Goal: Information Seeking & Learning: Learn about a topic

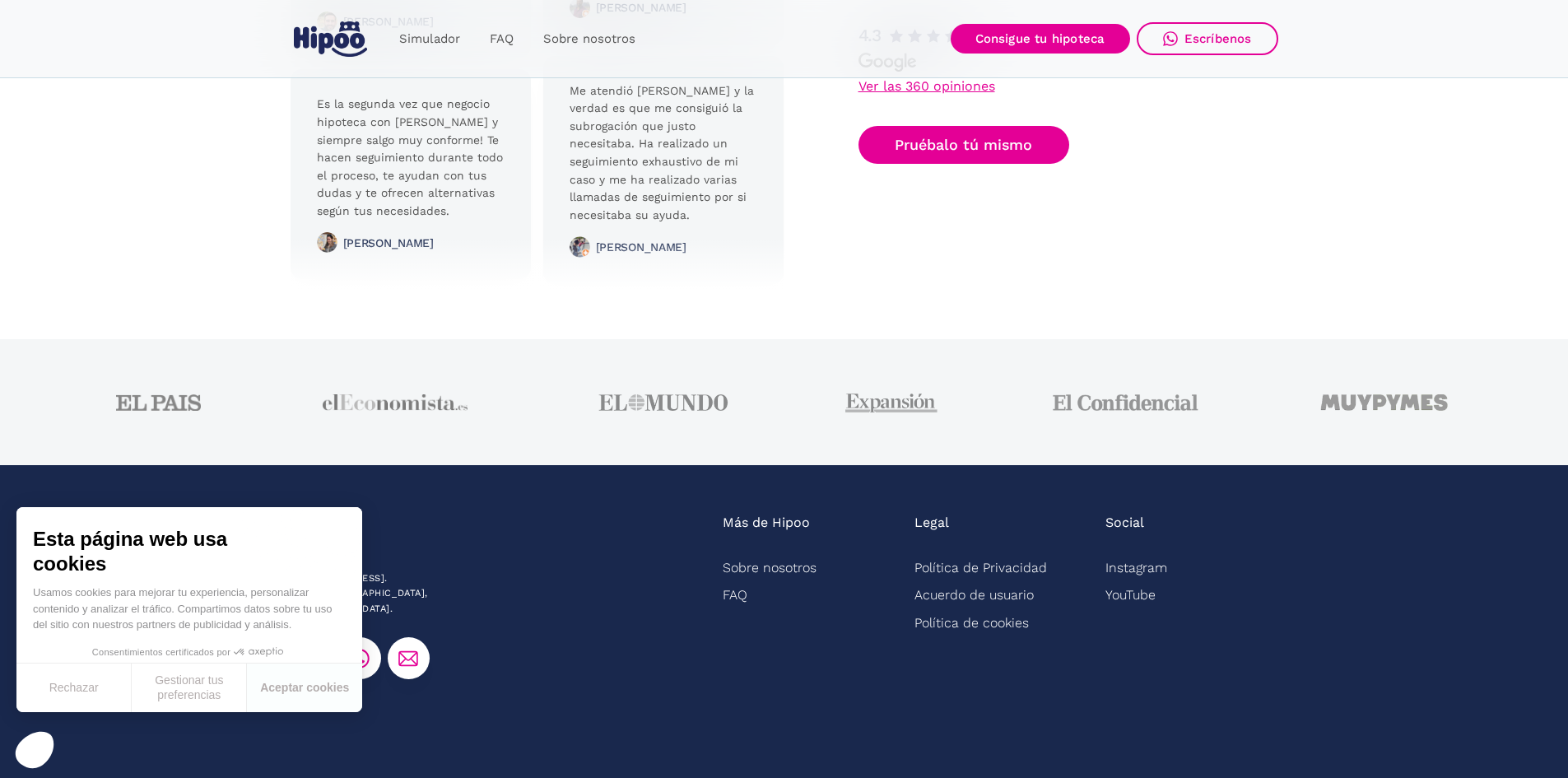
scroll to position [4082, 0]
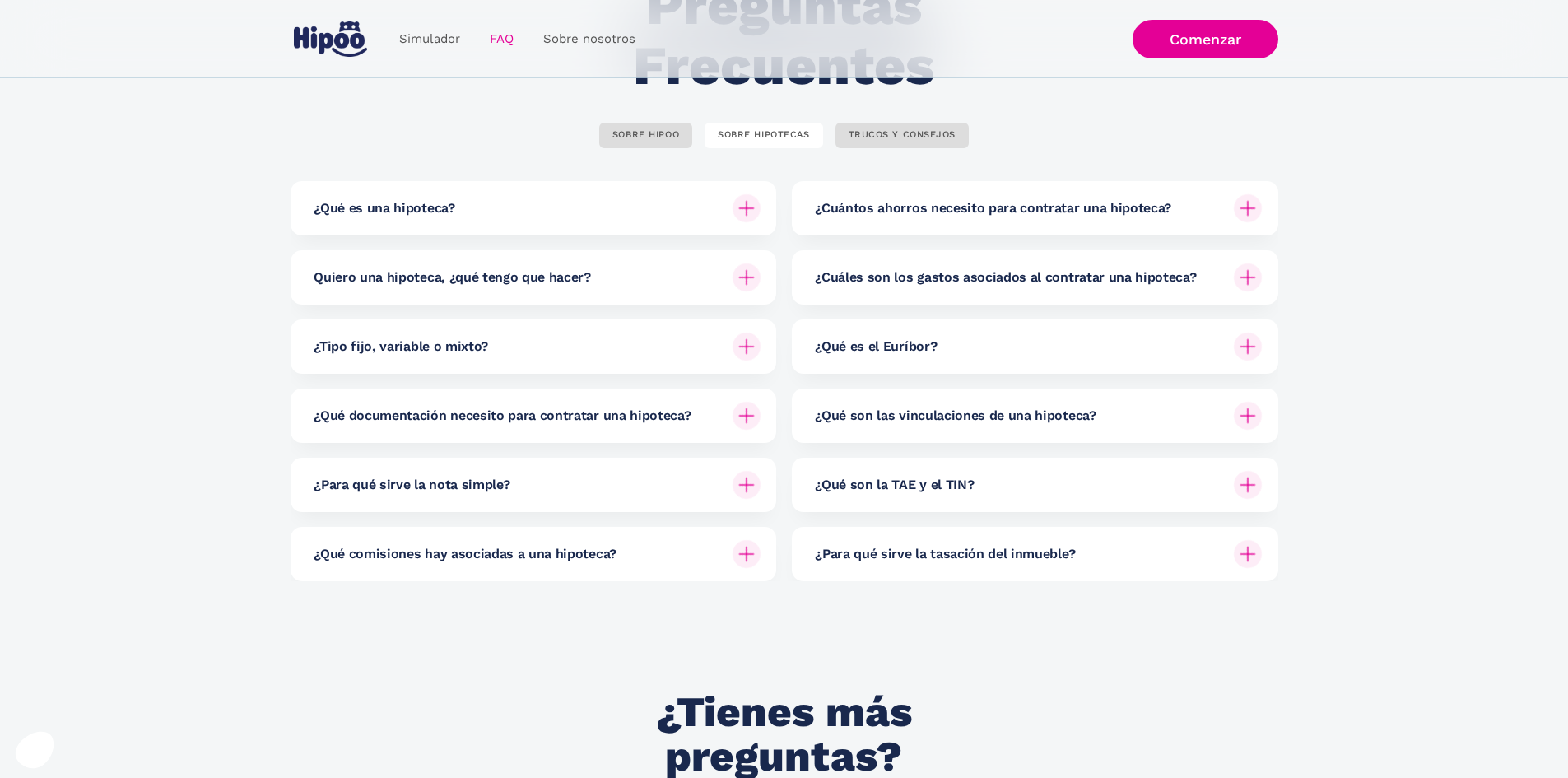
scroll to position [220, 0]
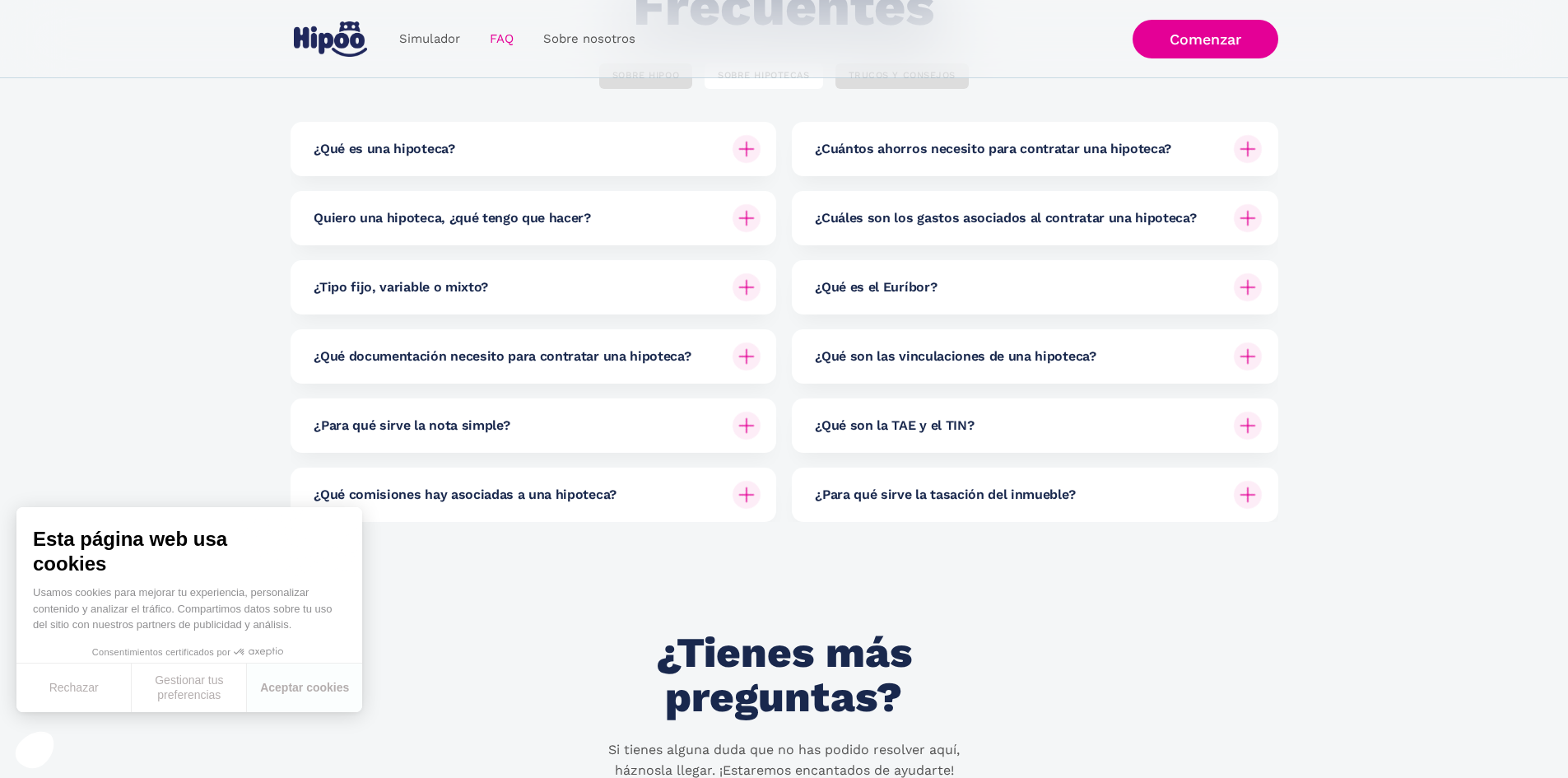
click at [943, 443] on div "¿Qué son la TAE y el TIN?" at bounding box center [1038, 425] width 447 height 54
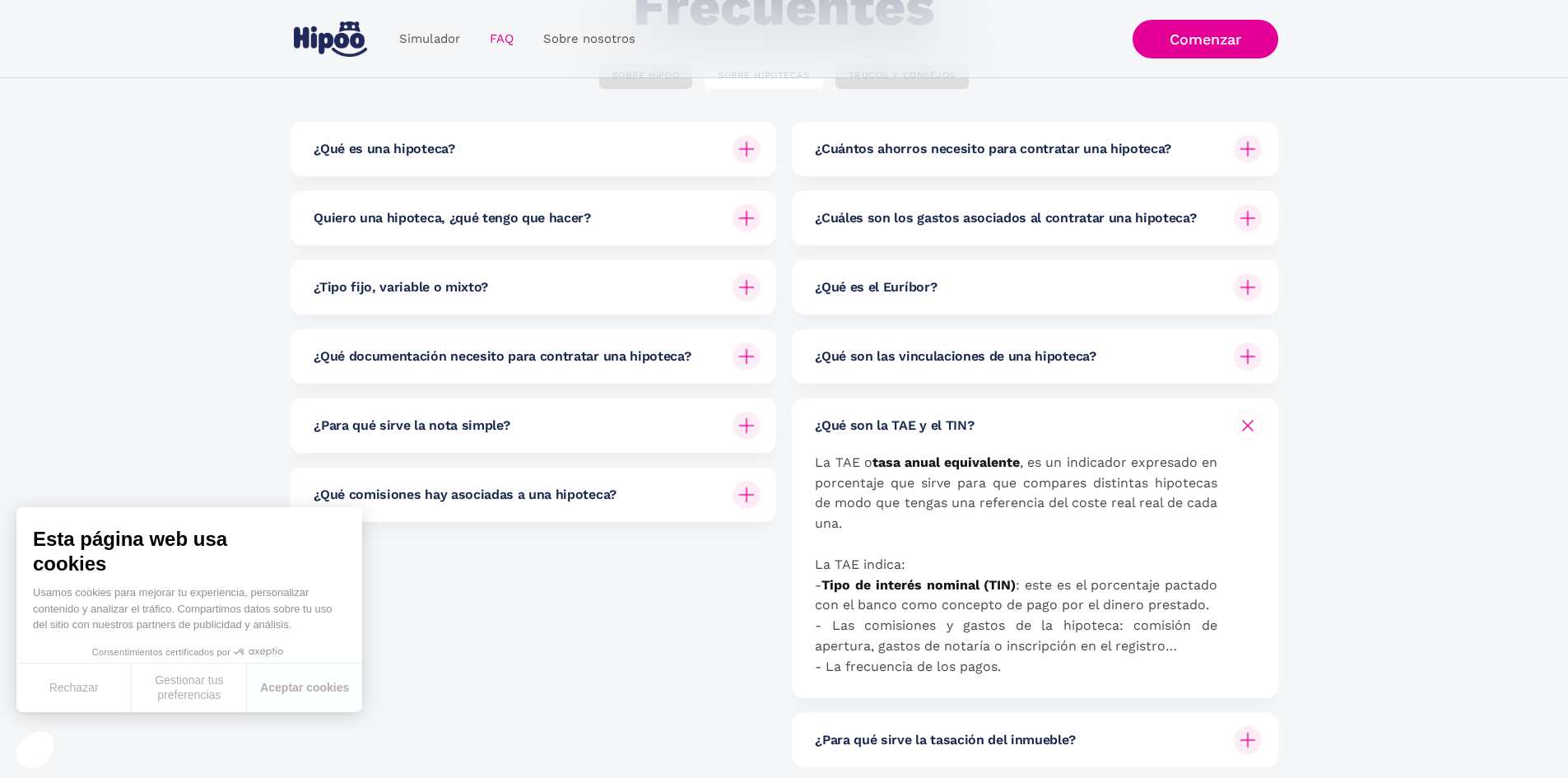
click at [889, 411] on div "¿Qué son la TAE y el TIN?" at bounding box center [1038, 425] width 447 height 54
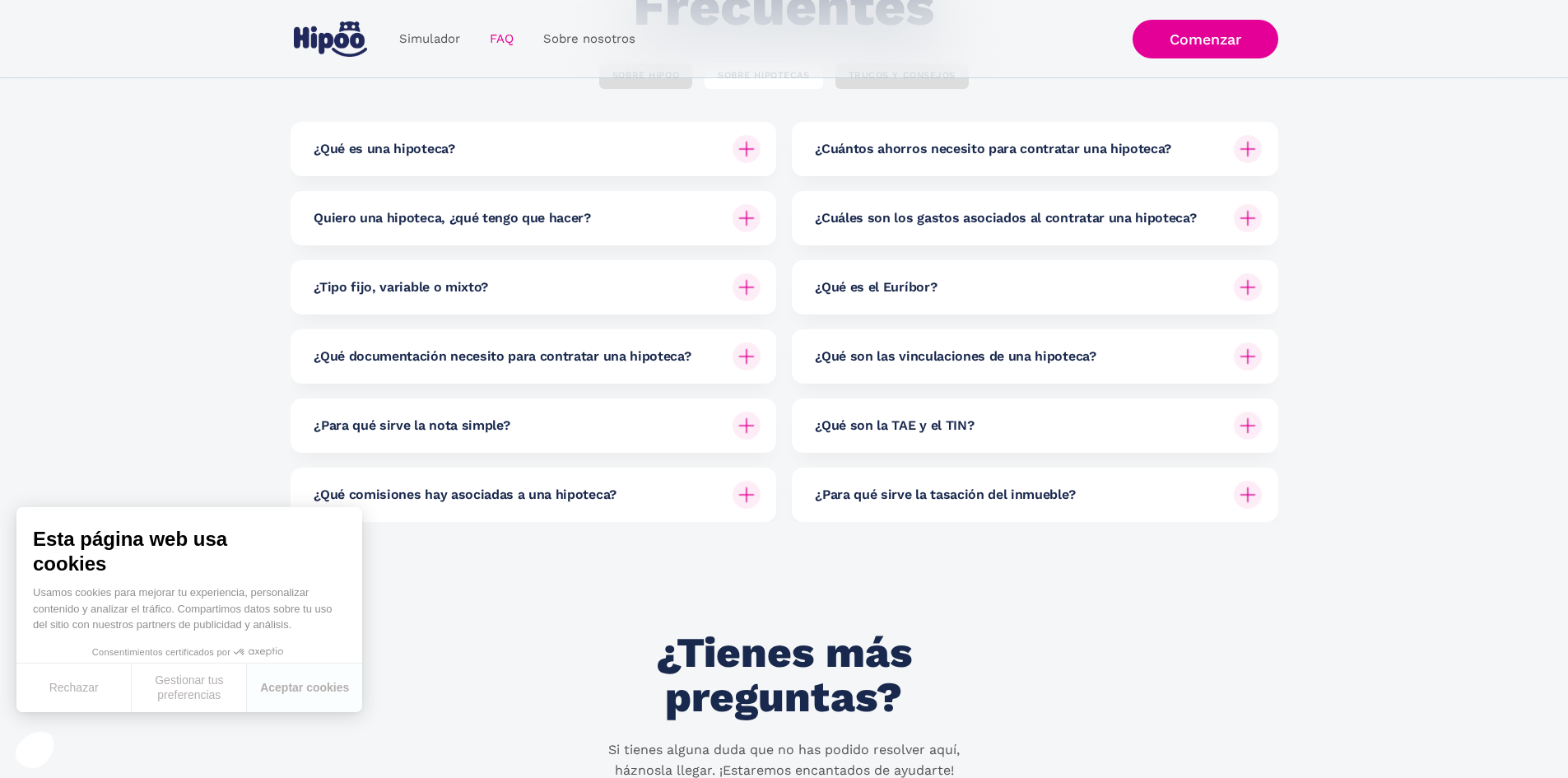
click at [904, 486] on h6 "¿Para qué sirve la tasación del inmueble?" at bounding box center [945, 494] width 260 height 18
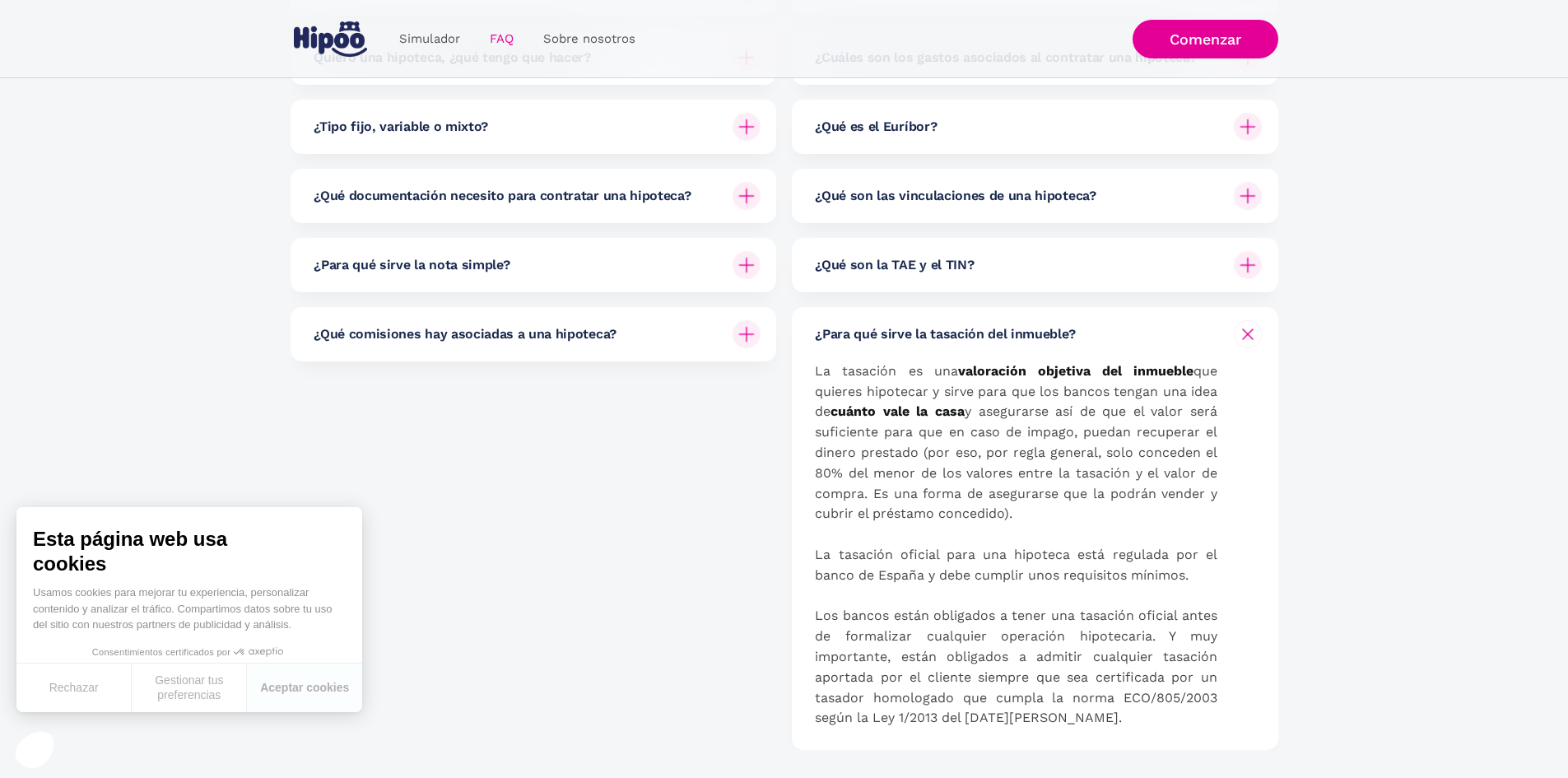
scroll to position [439, 0]
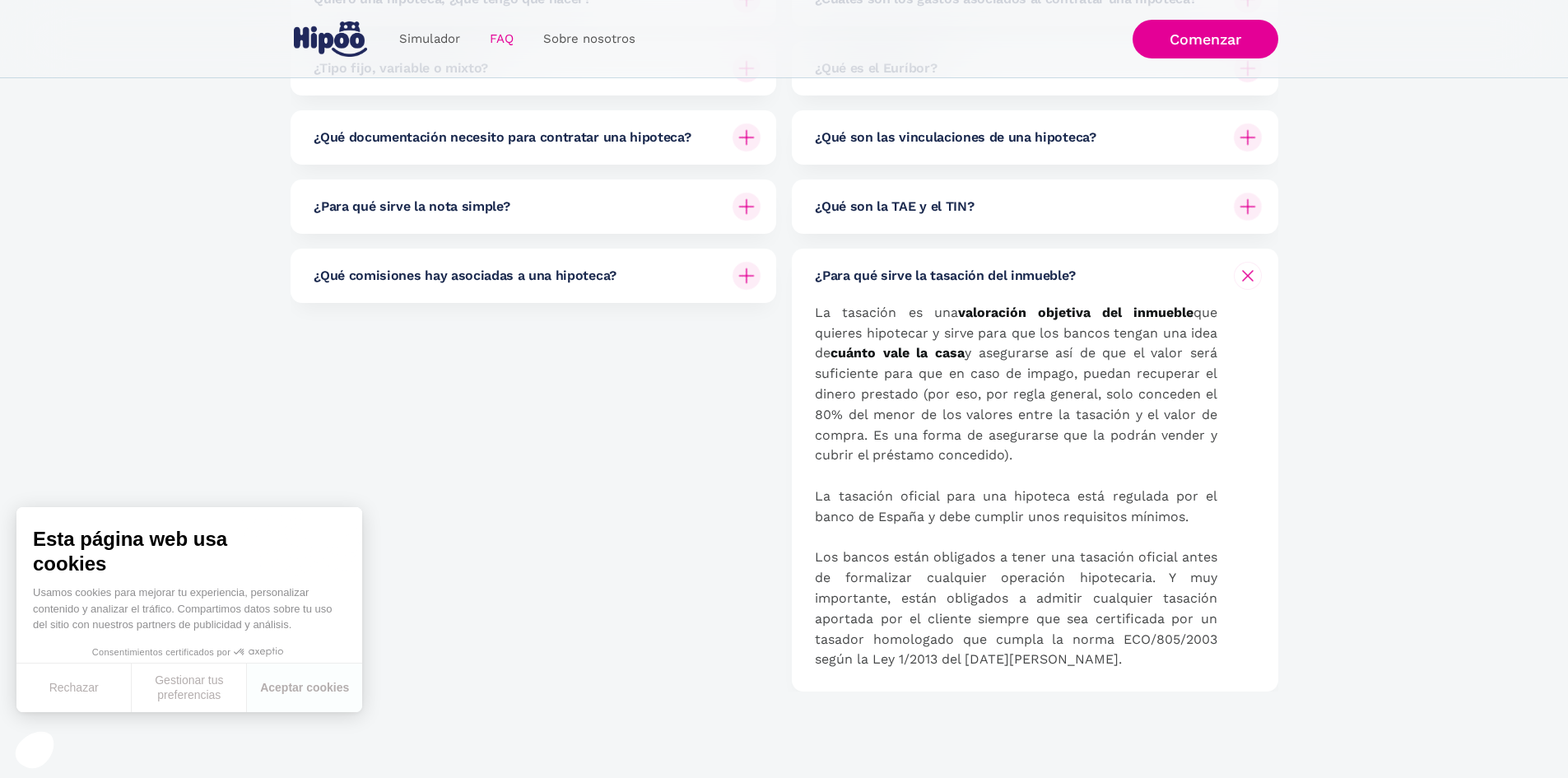
click at [990, 262] on div "¿Para qué sirve la tasación del inmueble?" at bounding box center [1038, 276] width 447 height 54
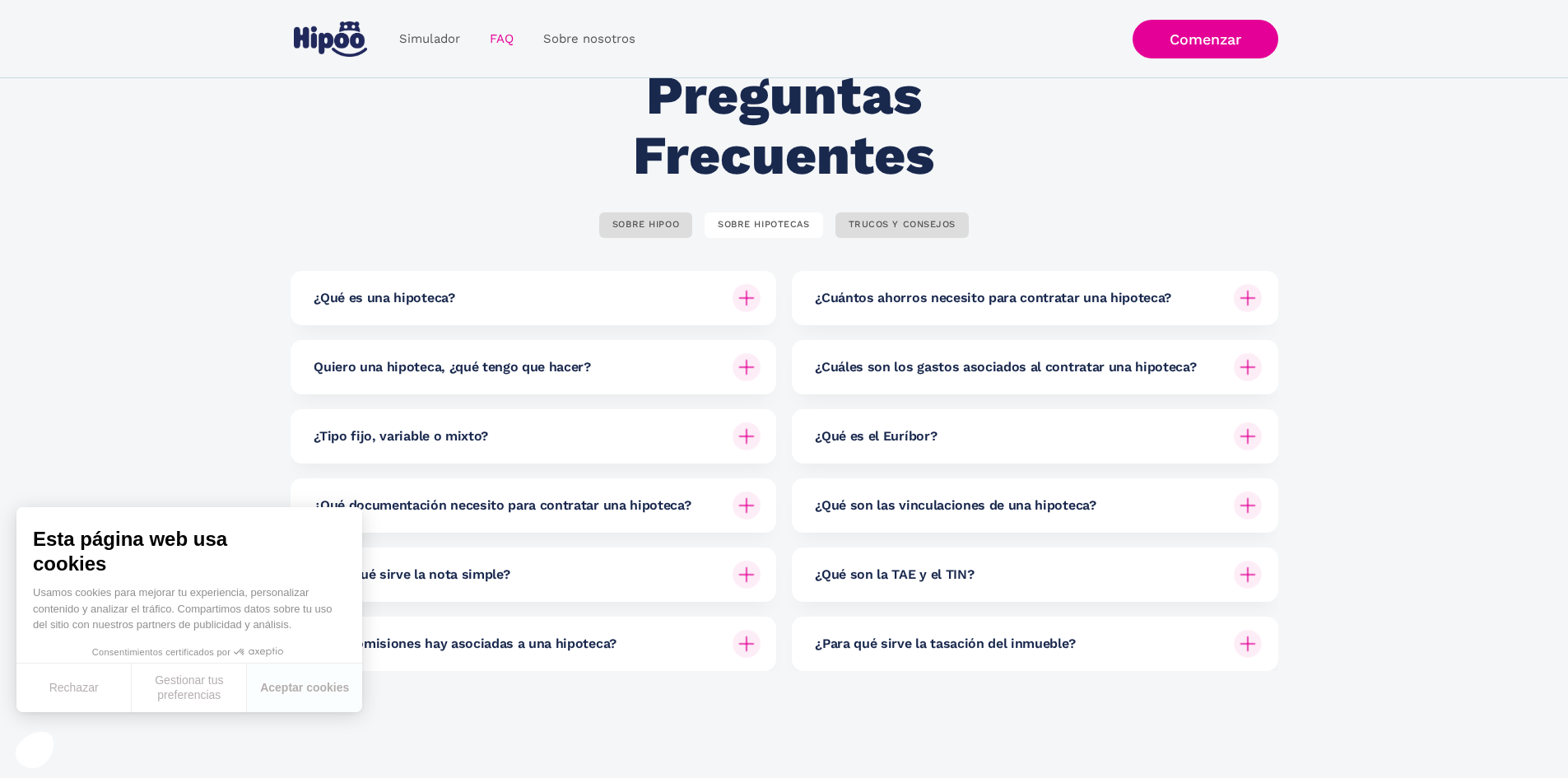
scroll to position [0, 0]
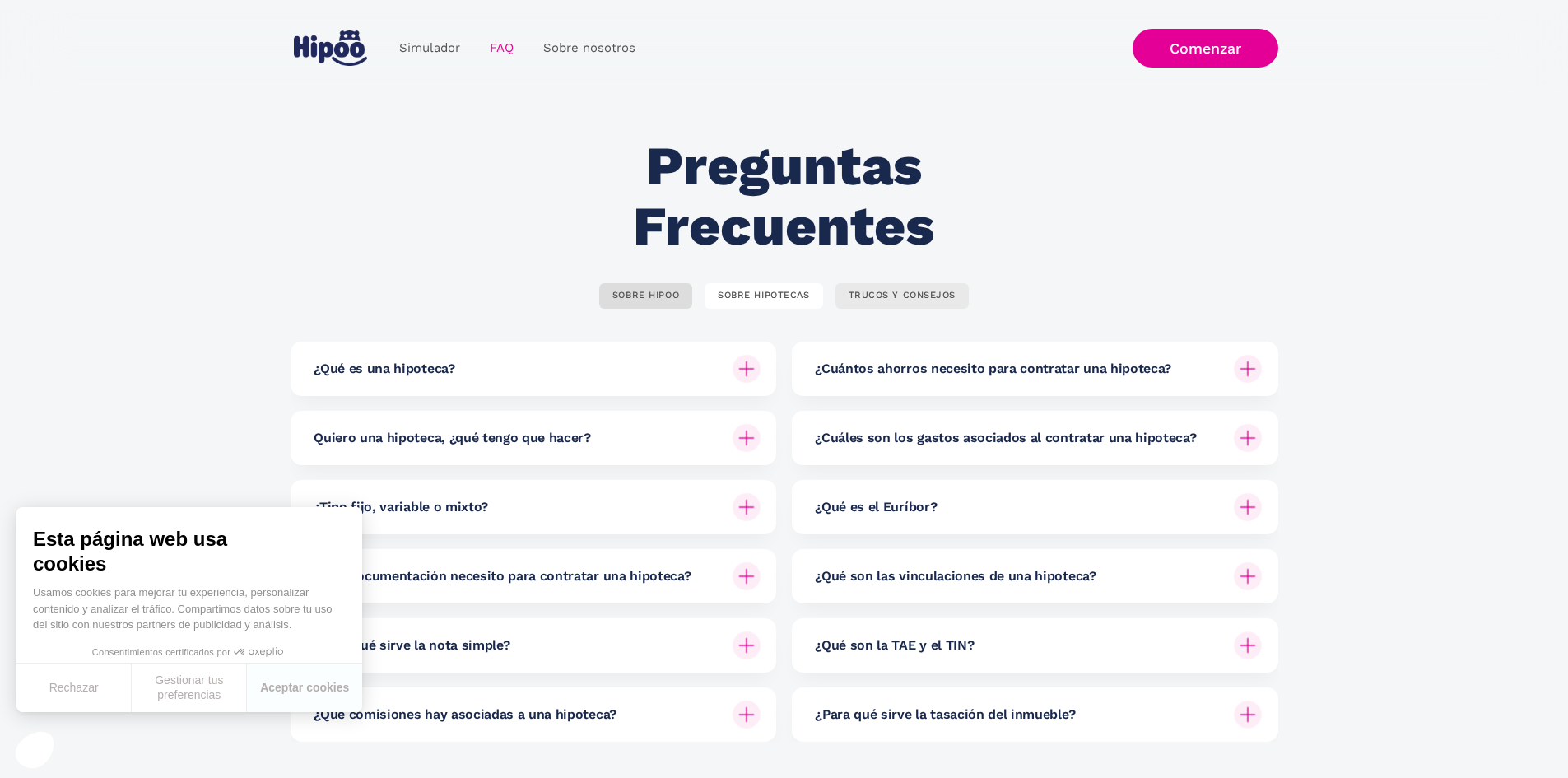
click at [935, 297] on div "TRUCOS Y CONSEJOS" at bounding box center [903, 296] width 108 height 12
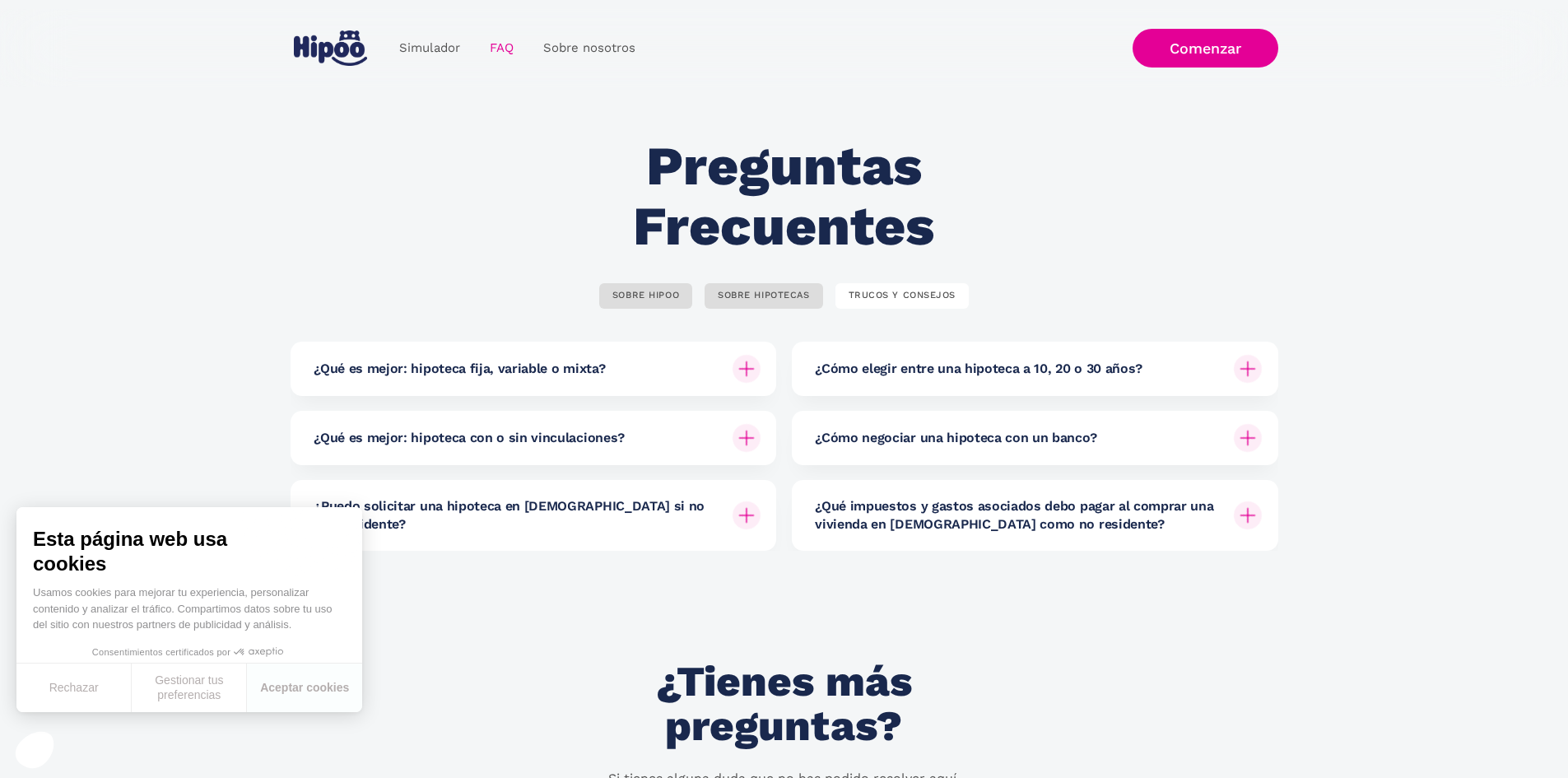
click at [955, 450] on div "¿Cómo negociar una hipoteca con un banco?" at bounding box center [1038, 438] width 447 height 54
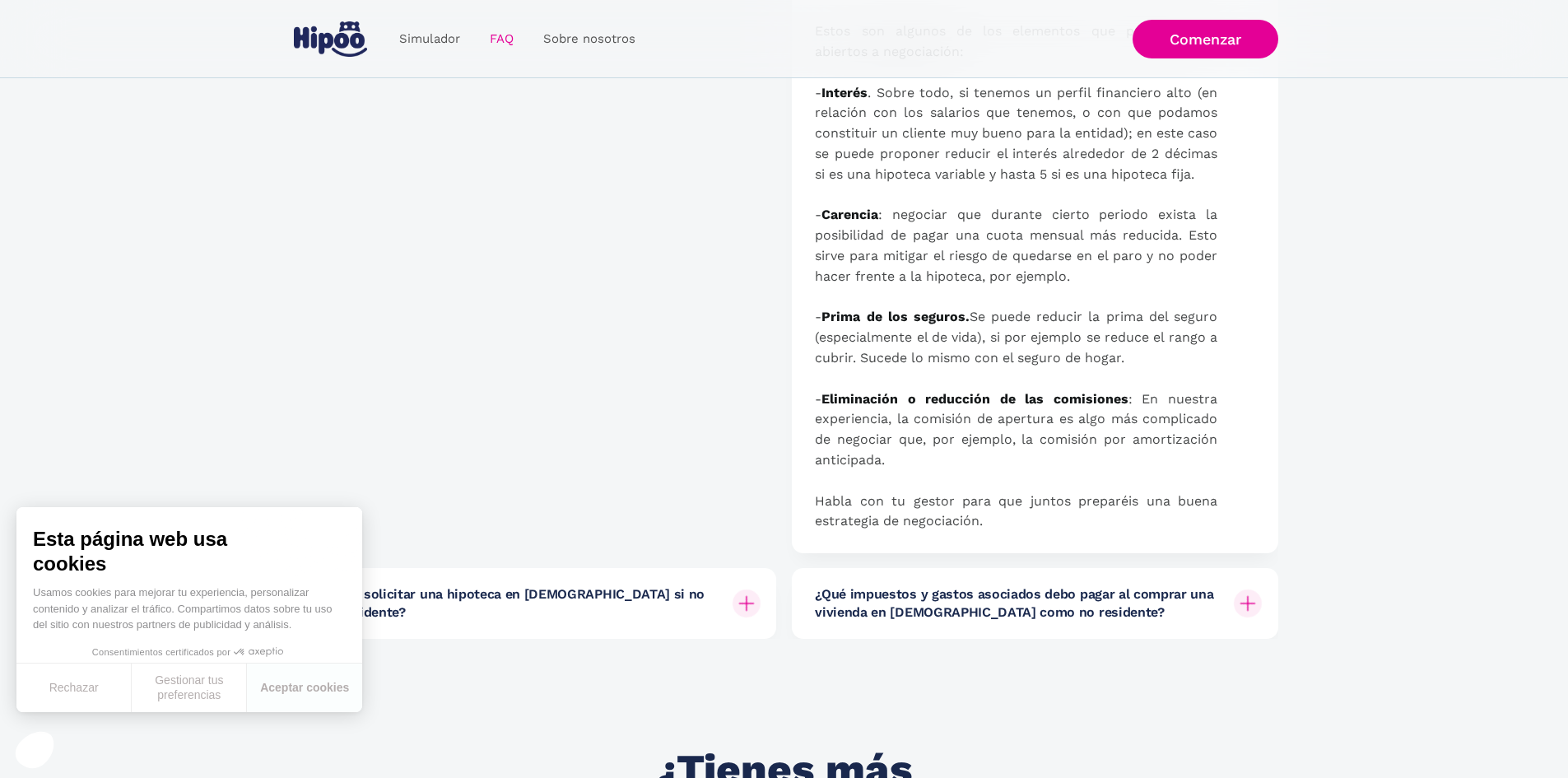
scroll to position [1537, 0]
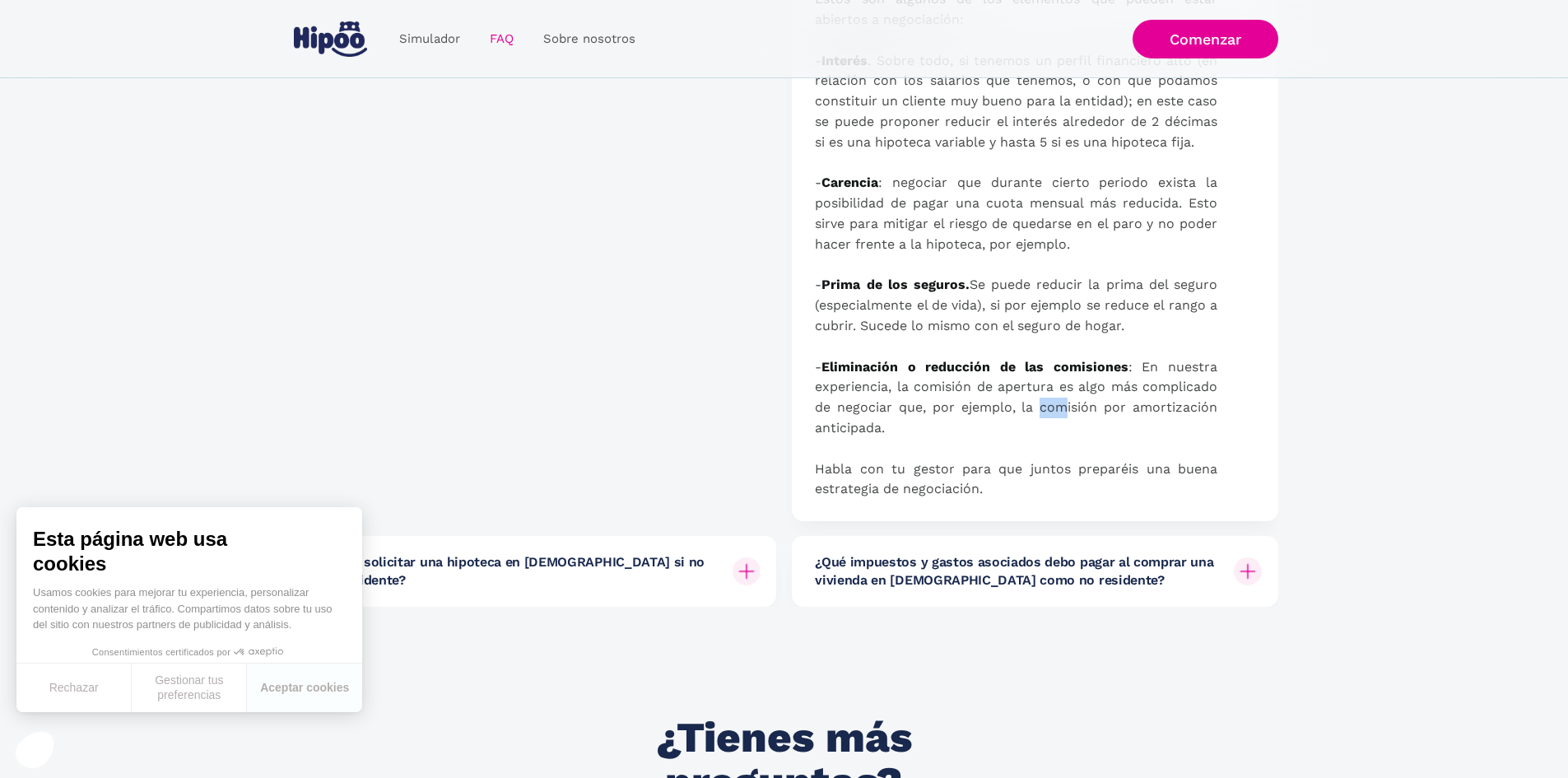
drag, startPoint x: 1066, startPoint y: 416, endPoint x: 1036, endPoint y: 404, distance: 32.3
drag, startPoint x: 1029, startPoint y: 407, endPoint x: 1047, endPoint y: 420, distance: 22.2
